Goal: Transaction & Acquisition: Purchase product/service

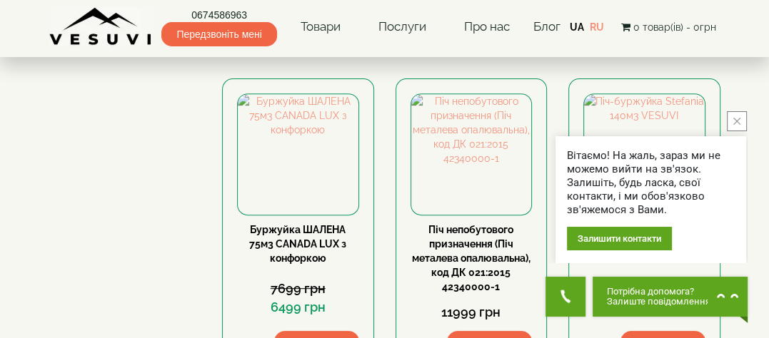
scroll to position [428, 0]
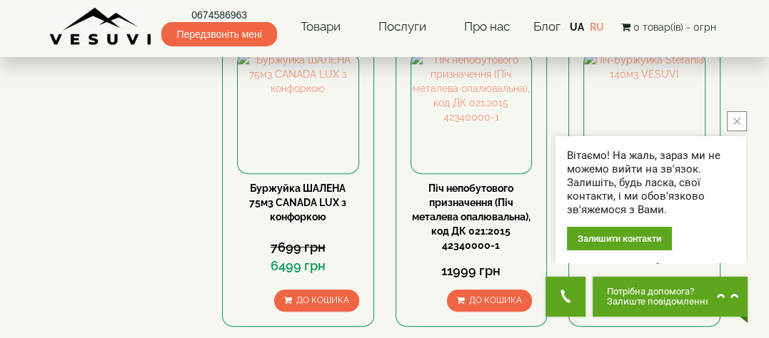
click at [737, 115] on button "close button" at bounding box center [737, 121] width 20 height 20
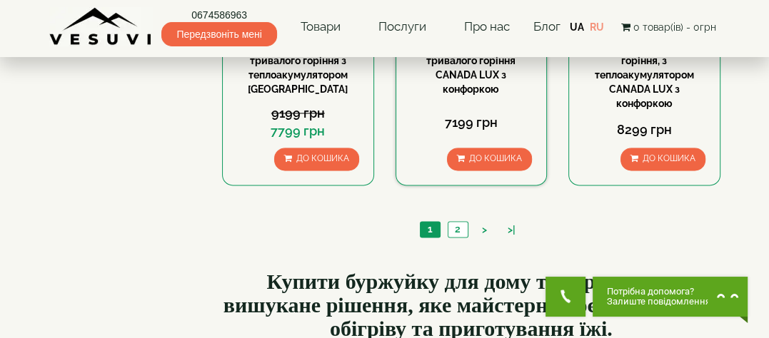
scroll to position [1571, 0]
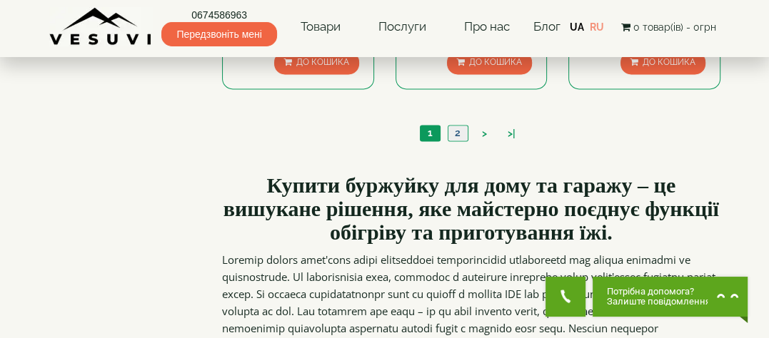
click at [454, 126] on link "2" at bounding box center [458, 133] width 20 height 15
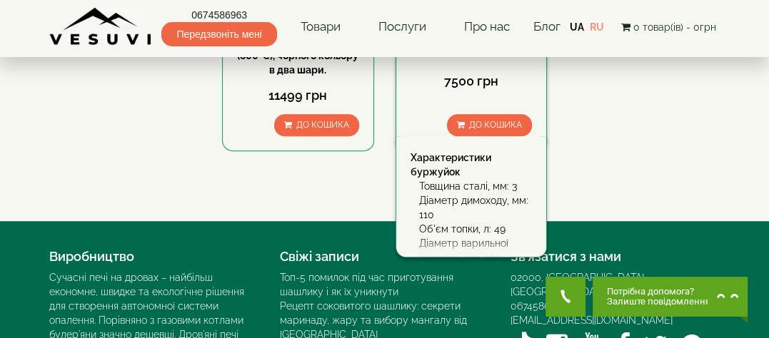
scroll to position [714, 0]
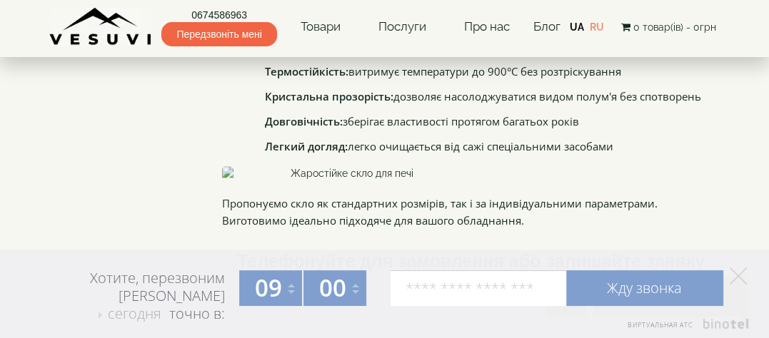
scroll to position [1143, 0]
